Goal: Information Seeking & Learning: Learn about a topic

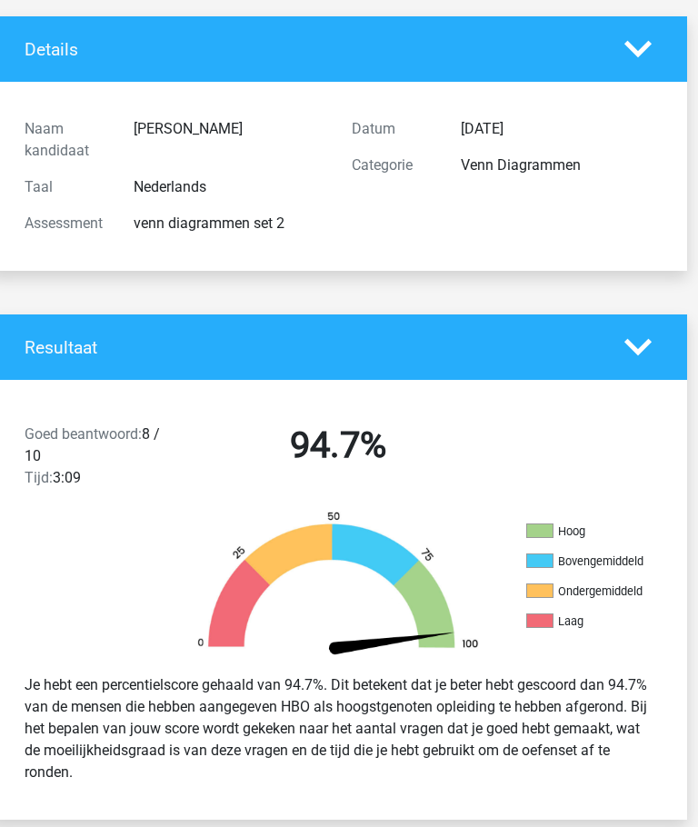
scroll to position [0, 10]
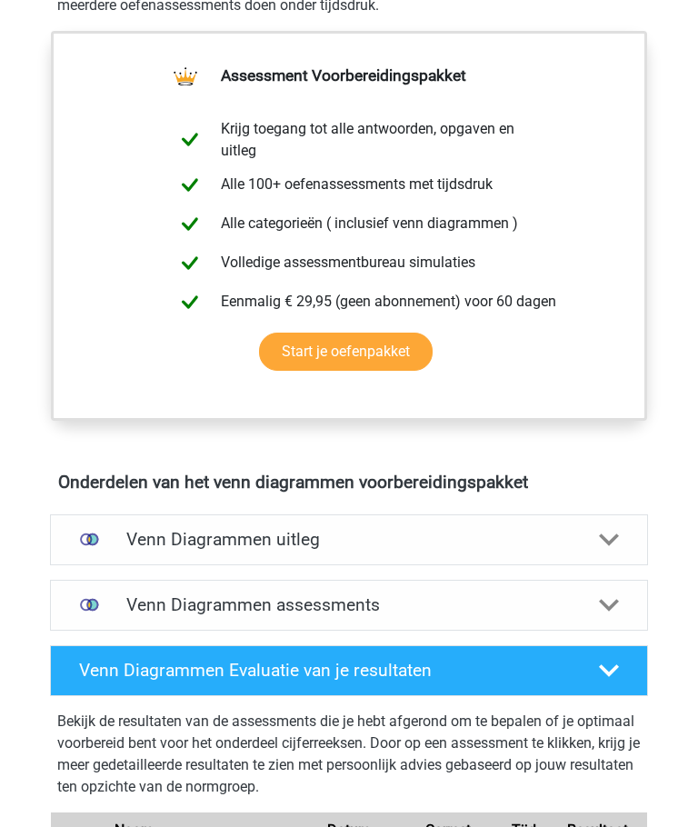
click at [186, 544] on h4 "Venn Diagrammen uitleg" at bounding box center [348, 540] width 445 height 21
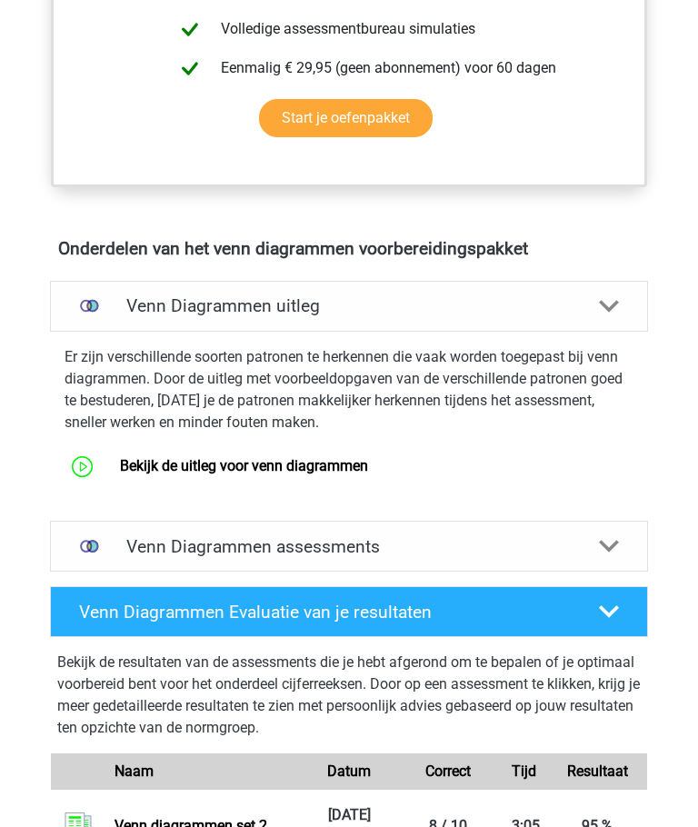
scroll to position [867, 0]
click at [175, 473] on link "Bekijk de uitleg voor venn diagrammen" at bounding box center [244, 465] width 248 height 17
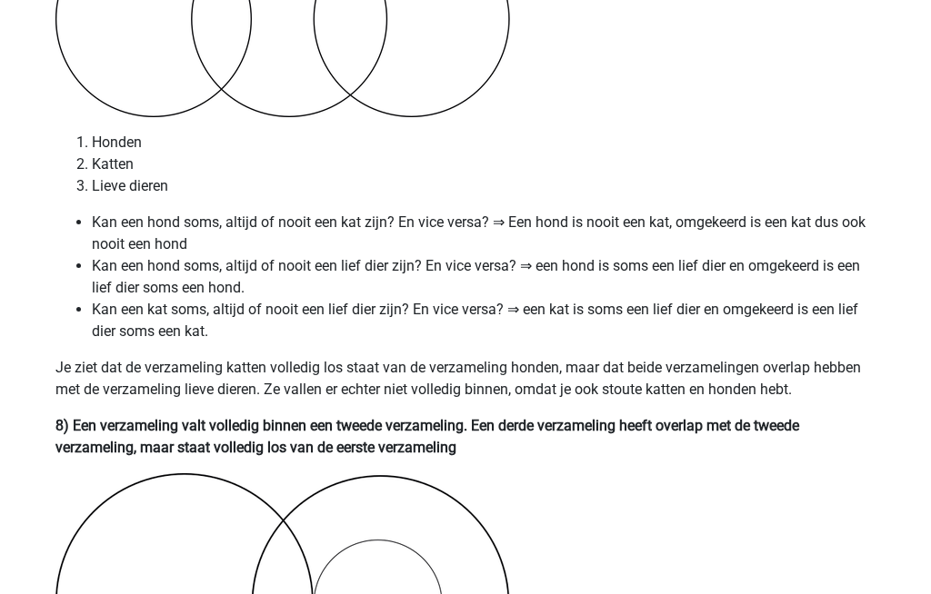
scroll to position [5309, 0]
